Goal: Task Accomplishment & Management: Manage account settings

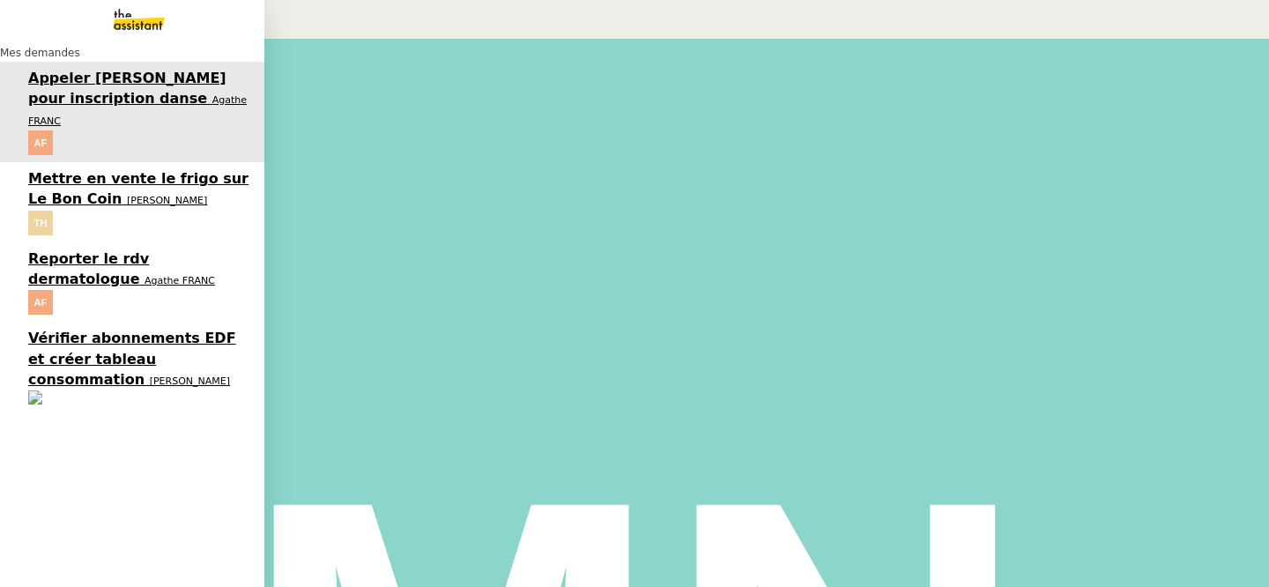
click at [37, 330] on span "Vérifier abonnements EDF et créer tableau consommation" at bounding box center [132, 359] width 208 height 58
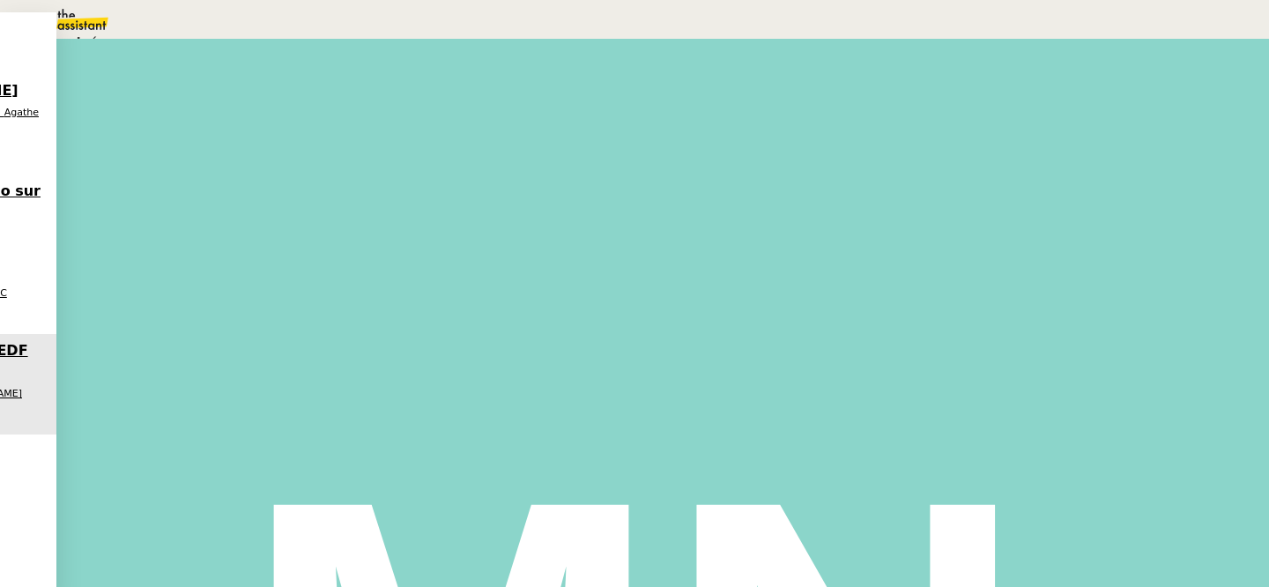
click at [233, 108] on span "Statut" at bounding box center [216, 114] width 33 height 12
click at [98, 49] on span "Terminé" at bounding box center [70, 42] width 56 height 14
click at [938, 173] on span "Sauver" at bounding box center [919, 166] width 37 height 13
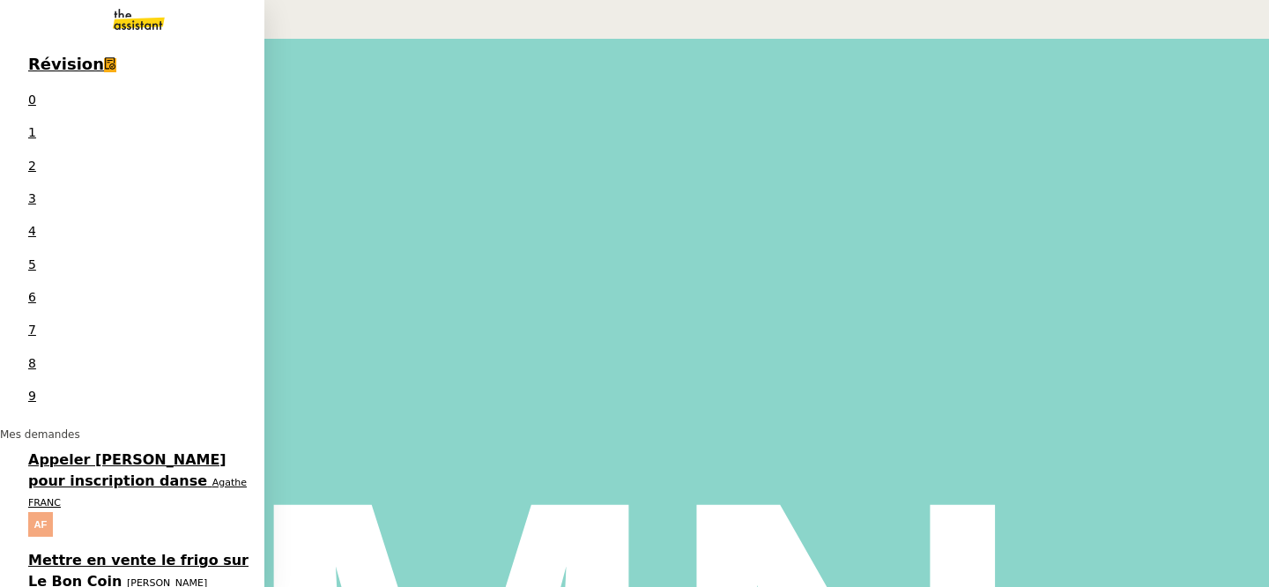
click at [123, 451] on span "Appeler [PERSON_NAME] pour inscription danse" at bounding box center [127, 469] width 198 height 37
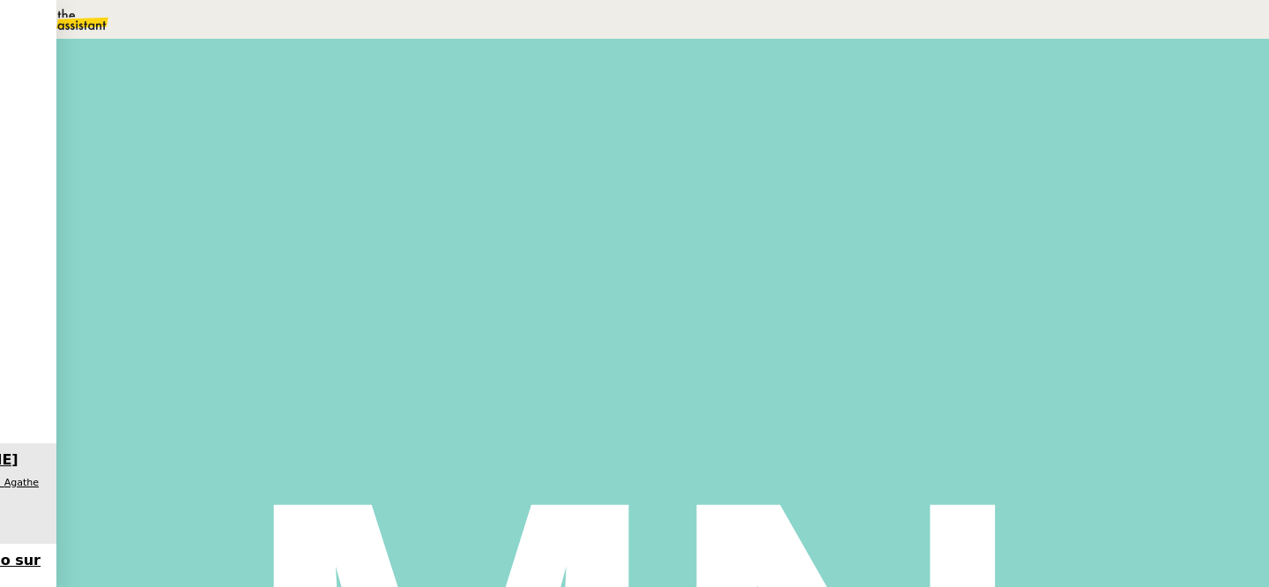
click at [751, 67] on div "Appeler [PERSON_NAME] pour inscription danse Ouvert Statut" at bounding box center [662, 116] width 1003 height 127
click at [233, 108] on span "Statut" at bounding box center [216, 114] width 33 height 12
click at [115, 91] on span "En attente" at bounding box center [78, 84] width 73 height 14
click at [935, 274] on div "9" at bounding box center [924, 264] width 21 height 20
click at [912, 274] on div "8" at bounding box center [904, 264] width 16 height 20
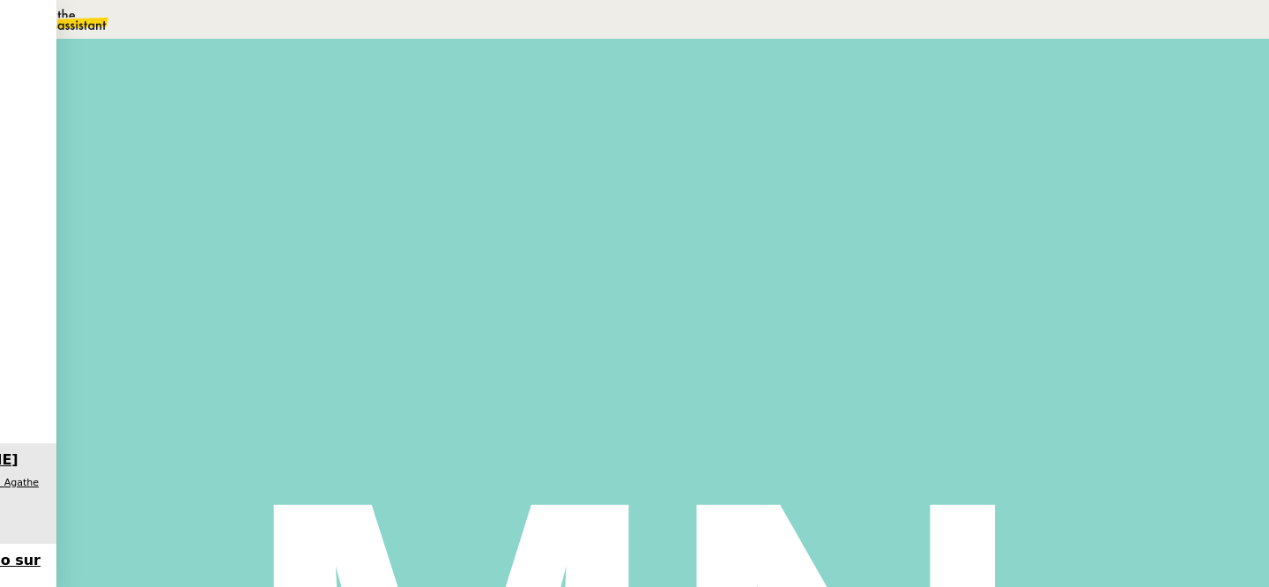
click at [938, 452] on span "Sauver" at bounding box center [919, 445] width 37 height 13
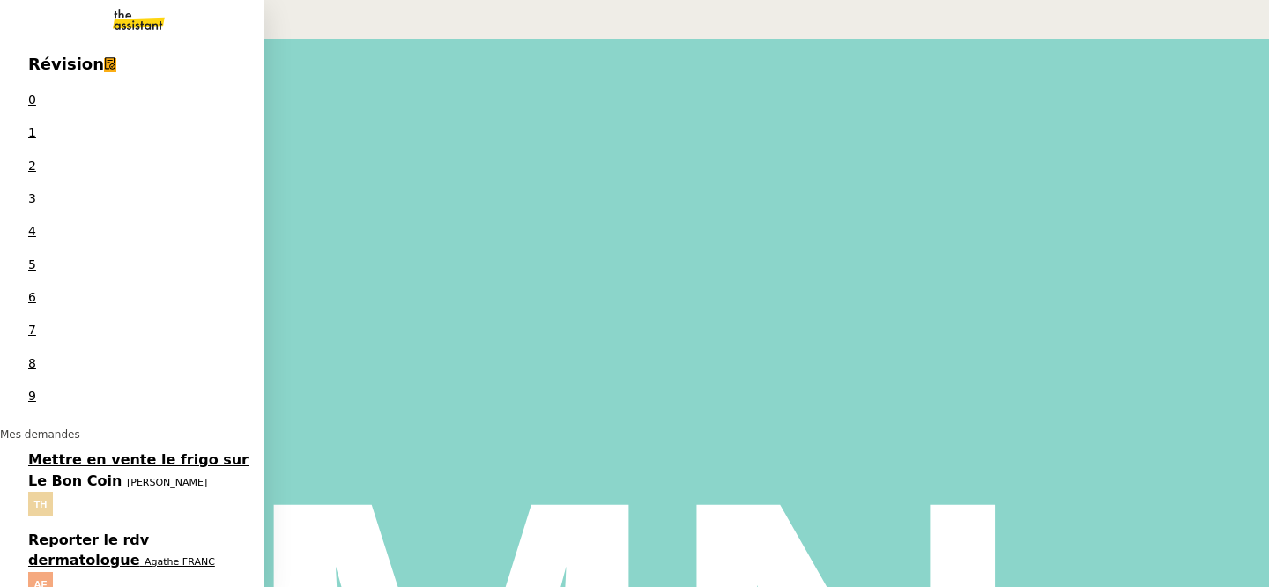
click at [127, 477] on span "[PERSON_NAME]" at bounding box center [167, 482] width 80 height 11
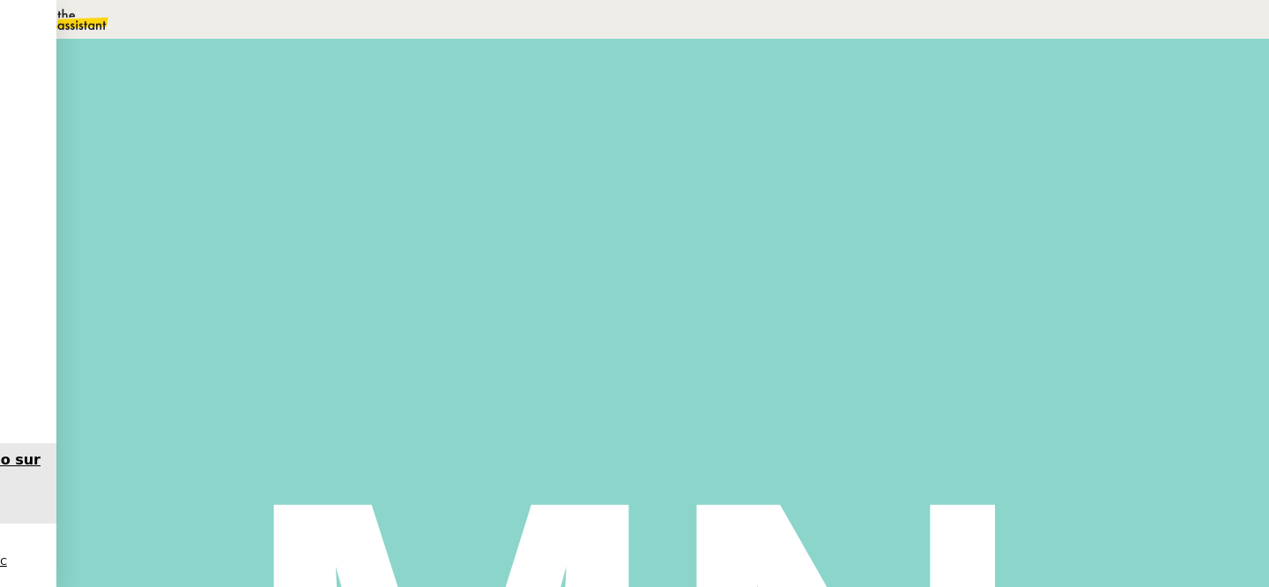
scroll to position [52, 0]
click at [233, 108] on span "Statut" at bounding box center [216, 114] width 33 height 12
click at [426, 91] on span "En attente d'une réponse d'un client, d'un contact ou d'un tiers." at bounding box center [270, 84] width 310 height 11
click at [912, 274] on div "8" at bounding box center [904, 264] width 16 height 20
click at [938, 452] on span "Sauver" at bounding box center [919, 445] width 37 height 13
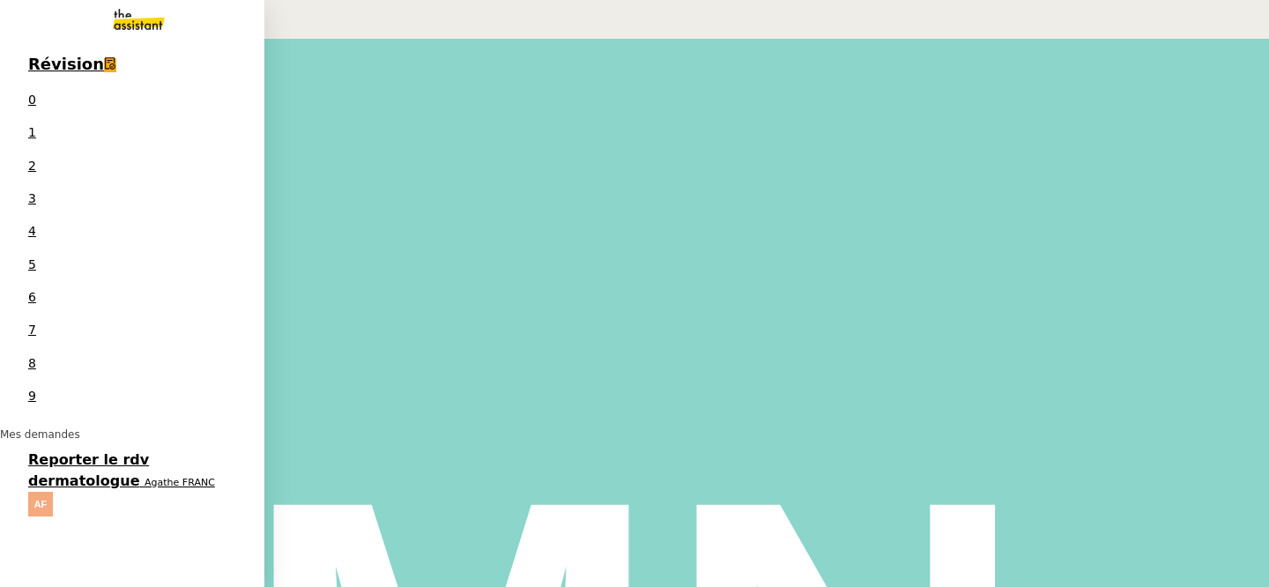
click at [43, 451] on span "Reporter le rdv dermatologue" at bounding box center [88, 469] width 121 height 37
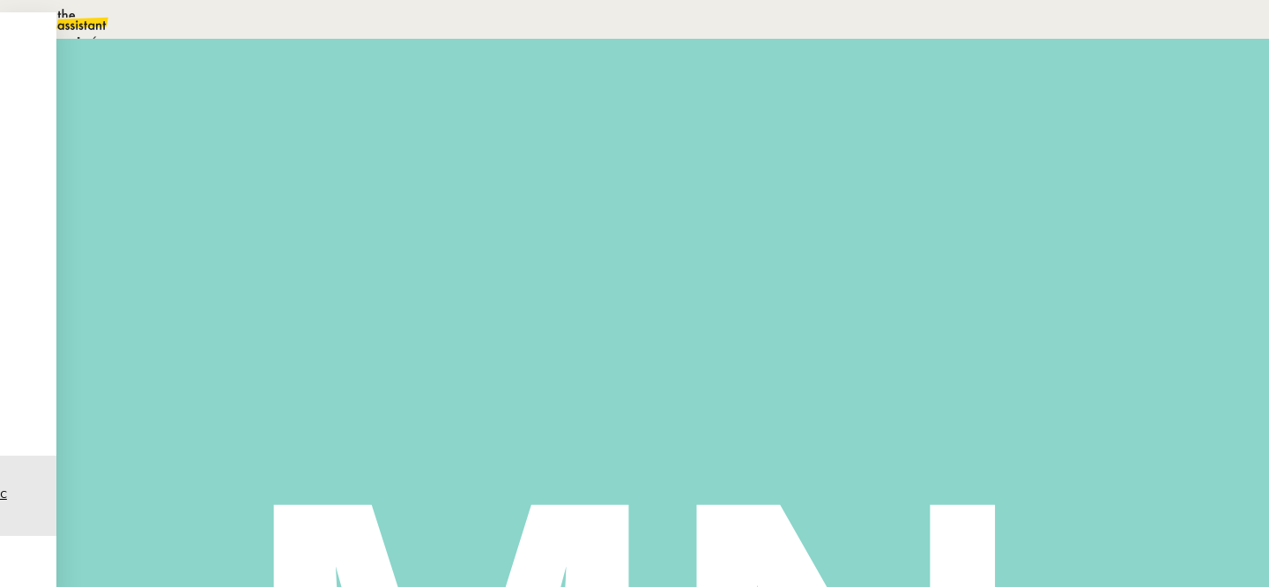
click at [233, 93] on span "Statut" at bounding box center [216, 99] width 33 height 12
click at [426, 91] on span "En attente d'une réponse d'un client, d'un contact ou d'un tiers." at bounding box center [270, 84] width 310 height 11
click at [912, 274] on div "8" at bounding box center [904, 264] width 16 height 20
click at [938, 452] on span "Sauver" at bounding box center [919, 445] width 37 height 13
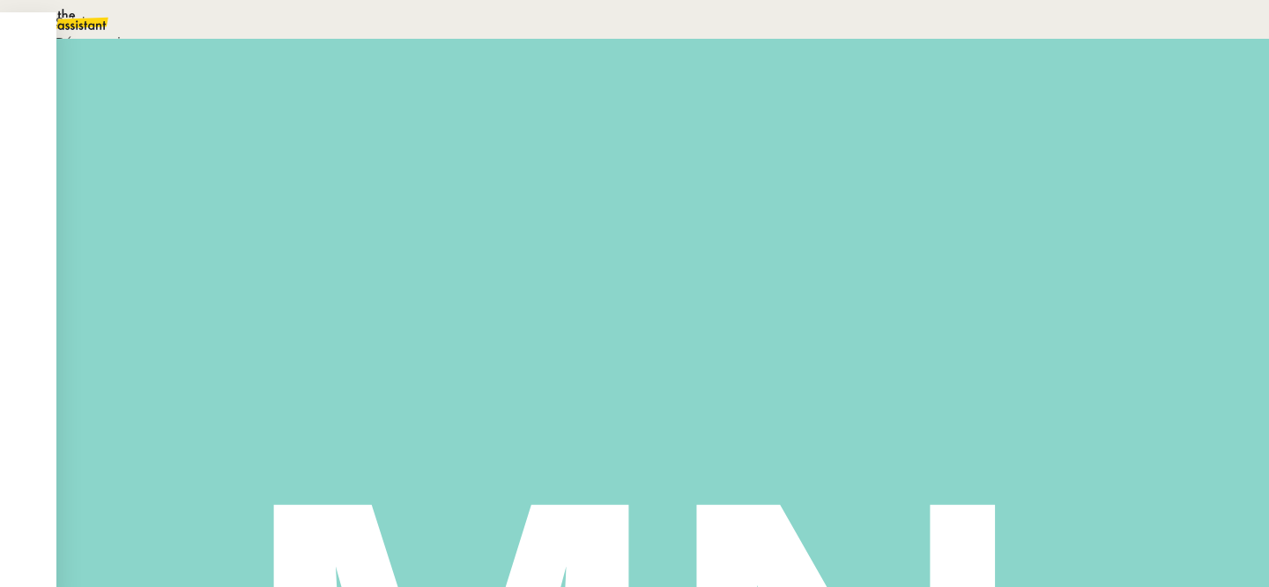
click at [1183, 33] on li "Suivi" at bounding box center [630, 22] width 1190 height 20
click at [118, 19] on img at bounding box center [68, 19] width 137 height 39
click at [108, 19] on img at bounding box center [68, 19] width 137 height 39
